Goal: Find specific page/section: Find specific page/section

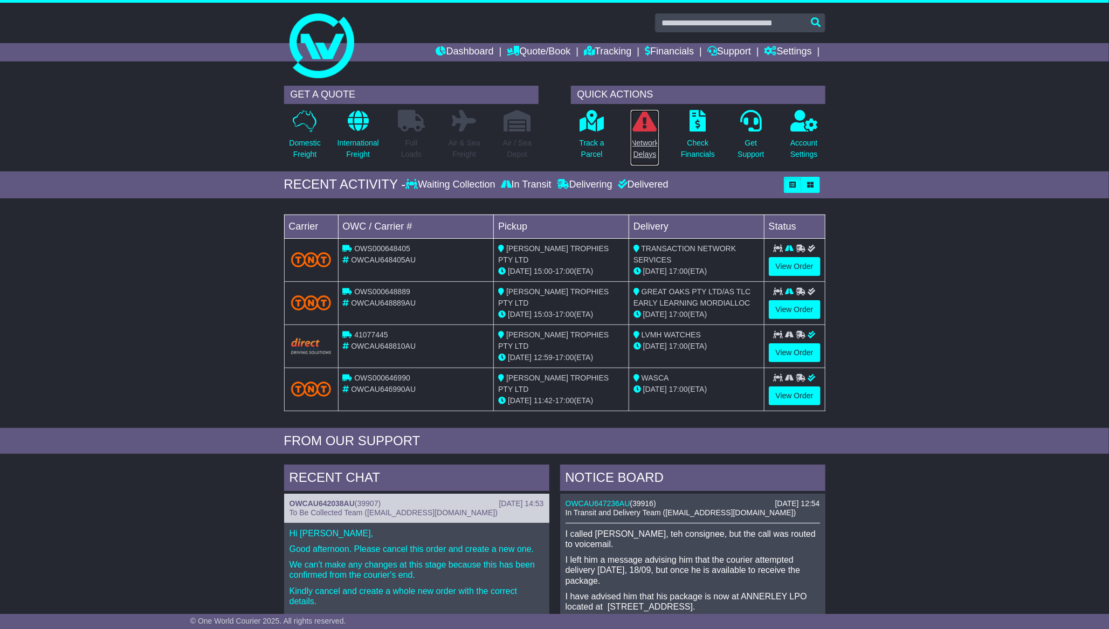
click at [639, 143] on p "Network Delays" at bounding box center [644, 148] width 27 height 23
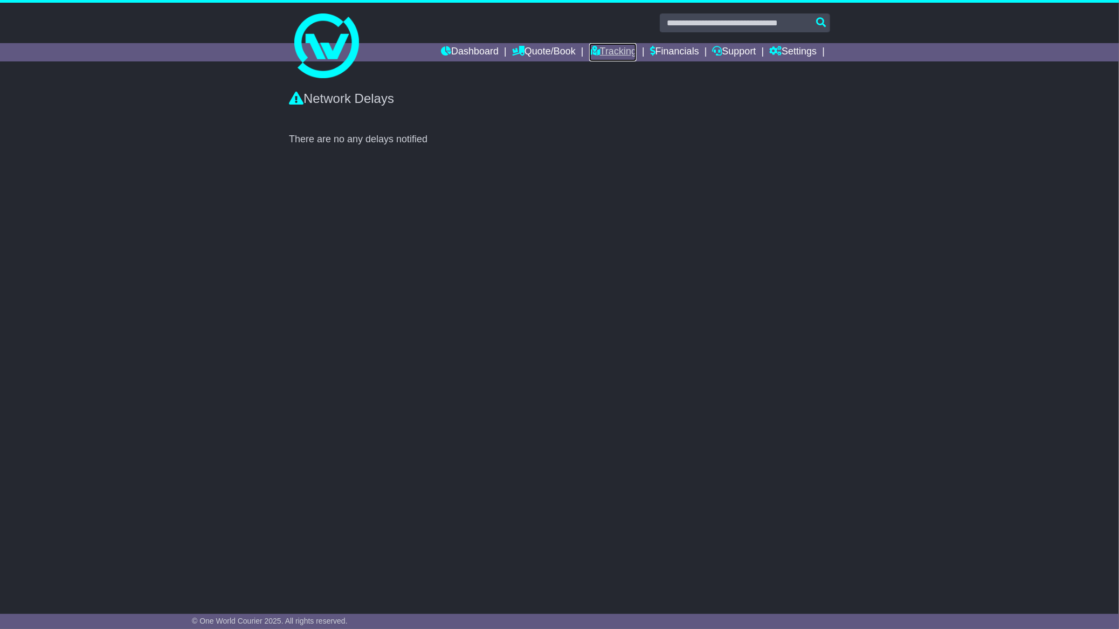
click at [596, 47] on link "Tracking" at bounding box center [612, 52] width 47 height 18
